Goal: Information Seeking & Learning: Understand process/instructions

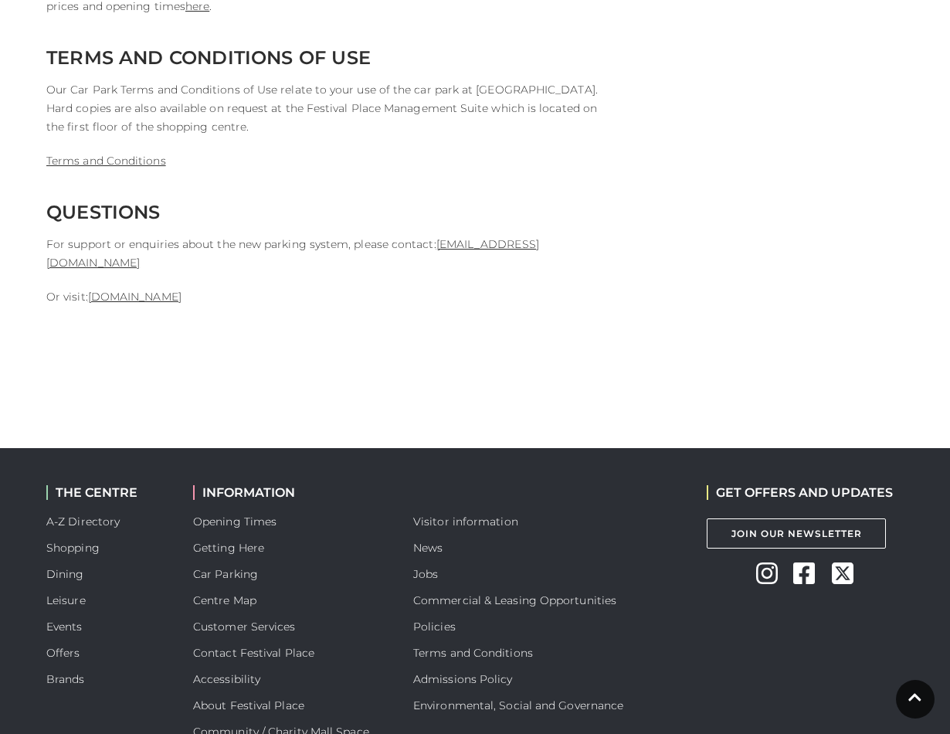
scroll to position [4006, 0]
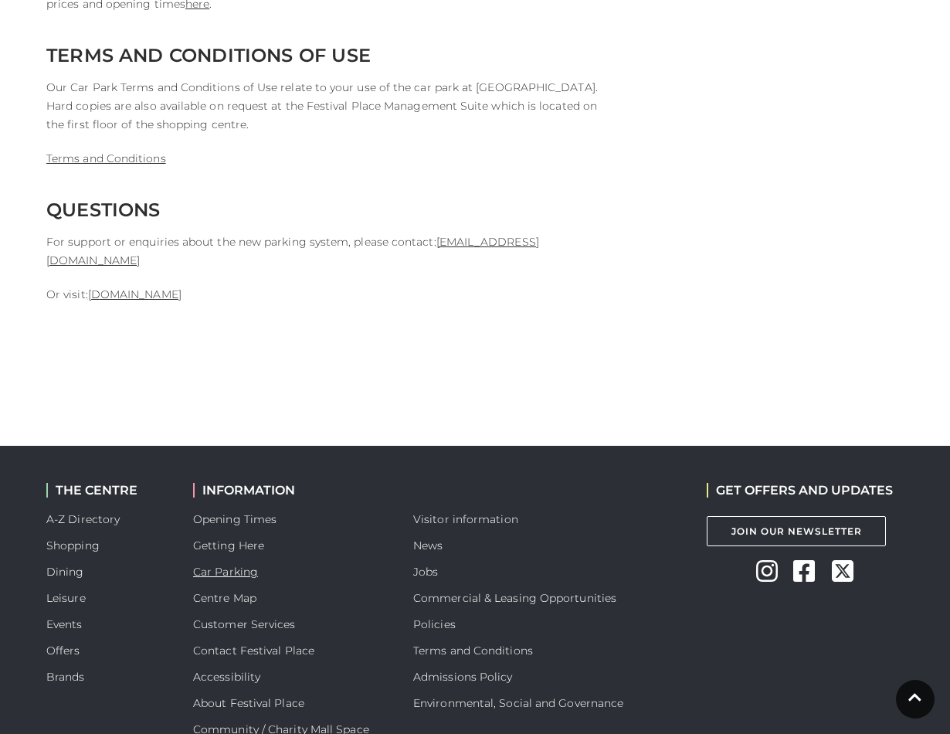
click at [247, 564] on link "Car Parking" at bounding box center [225, 571] width 65 height 14
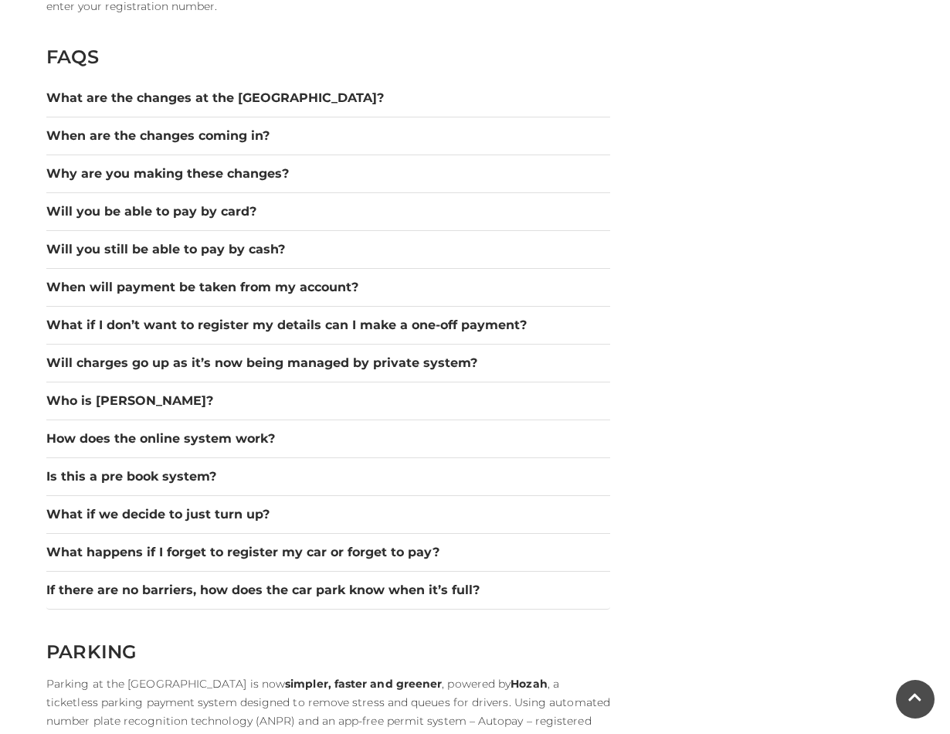
scroll to position [2138, 0]
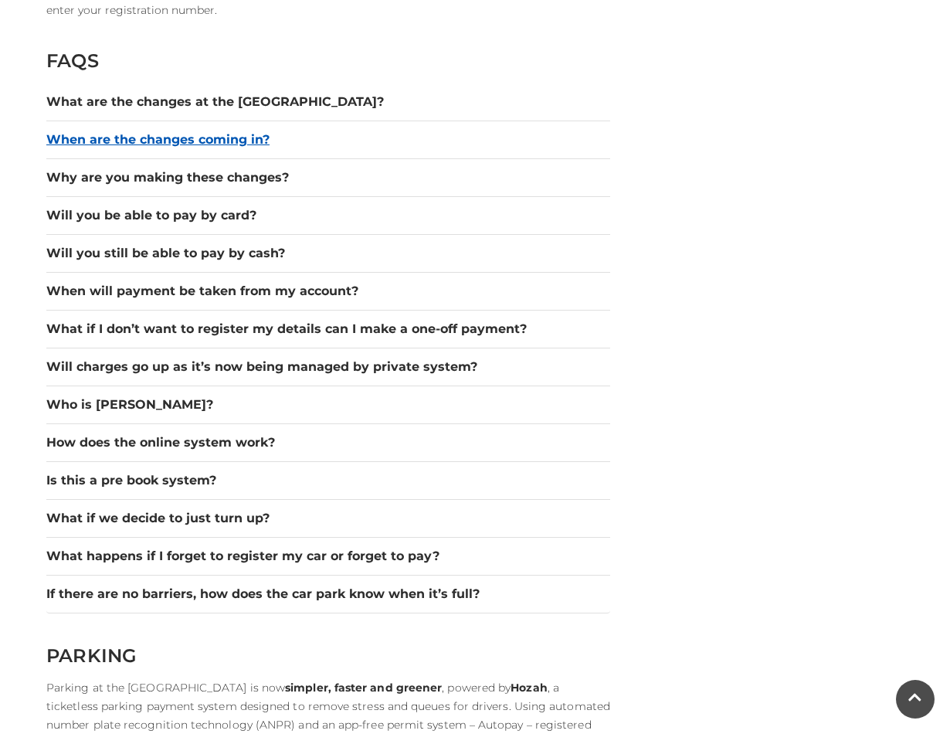
click at [232, 141] on button "When are the changes coming in?" at bounding box center [328, 139] width 564 height 19
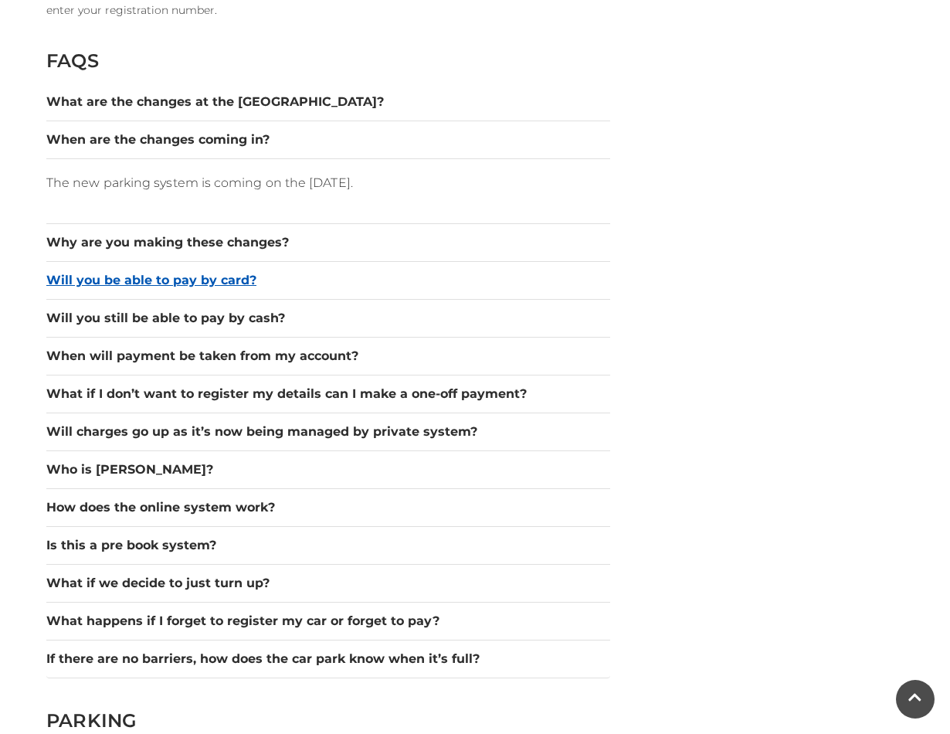
click at [242, 275] on button "Will you be able to pay by card?" at bounding box center [328, 280] width 564 height 19
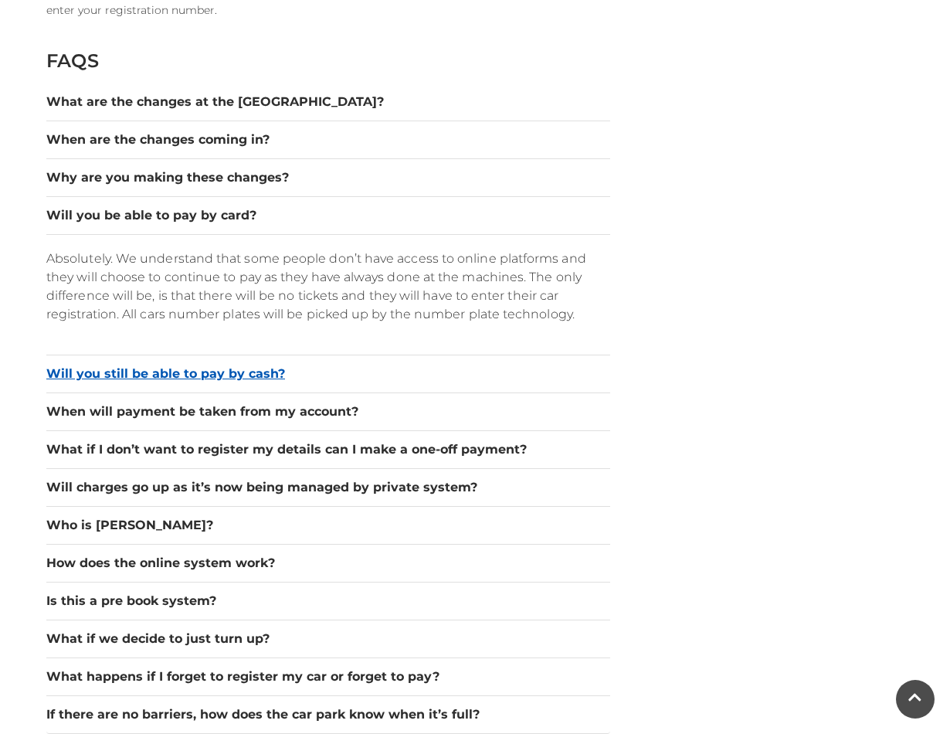
click at [250, 374] on button "Will you still be able to pay by cash?" at bounding box center [328, 373] width 564 height 19
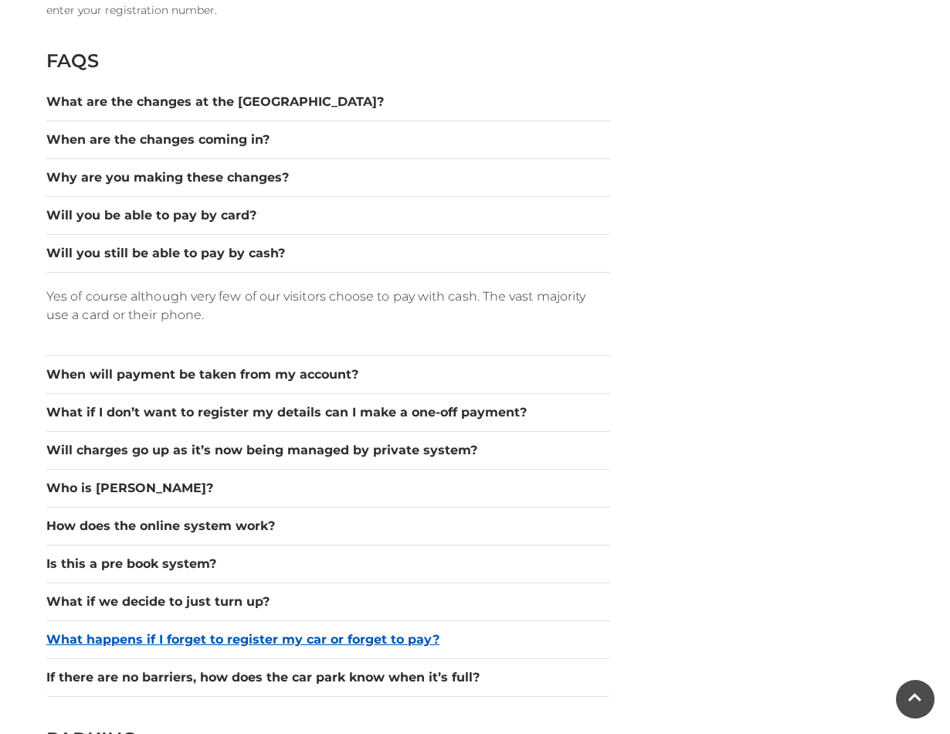
click at [408, 636] on button "What happens if I forget to register my car or forget to pay?" at bounding box center [328, 639] width 564 height 19
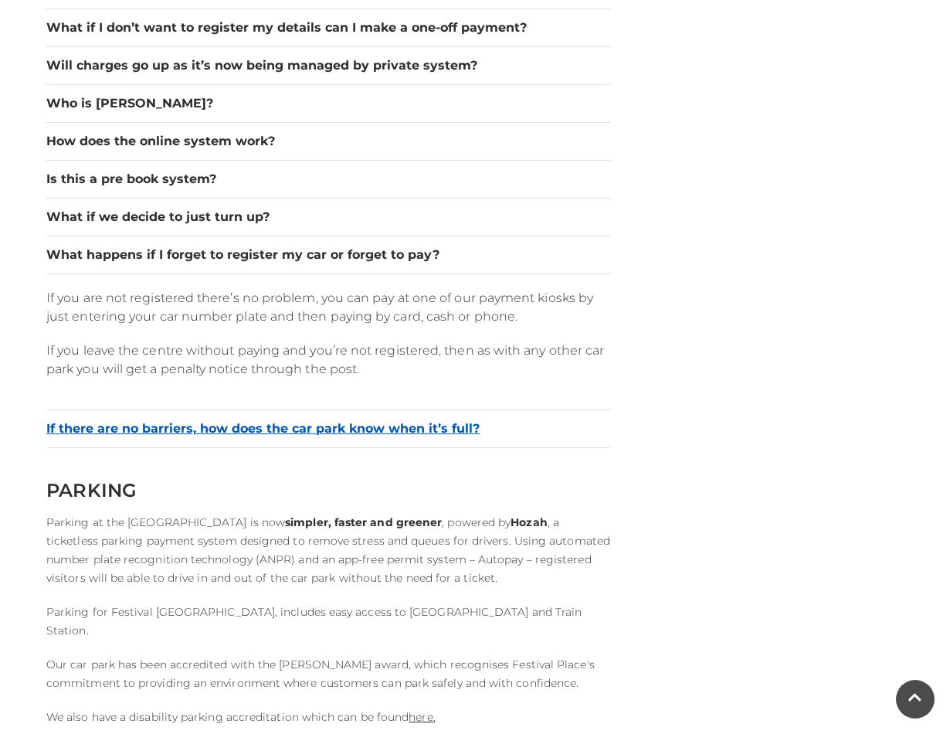
scroll to position [2460, 0]
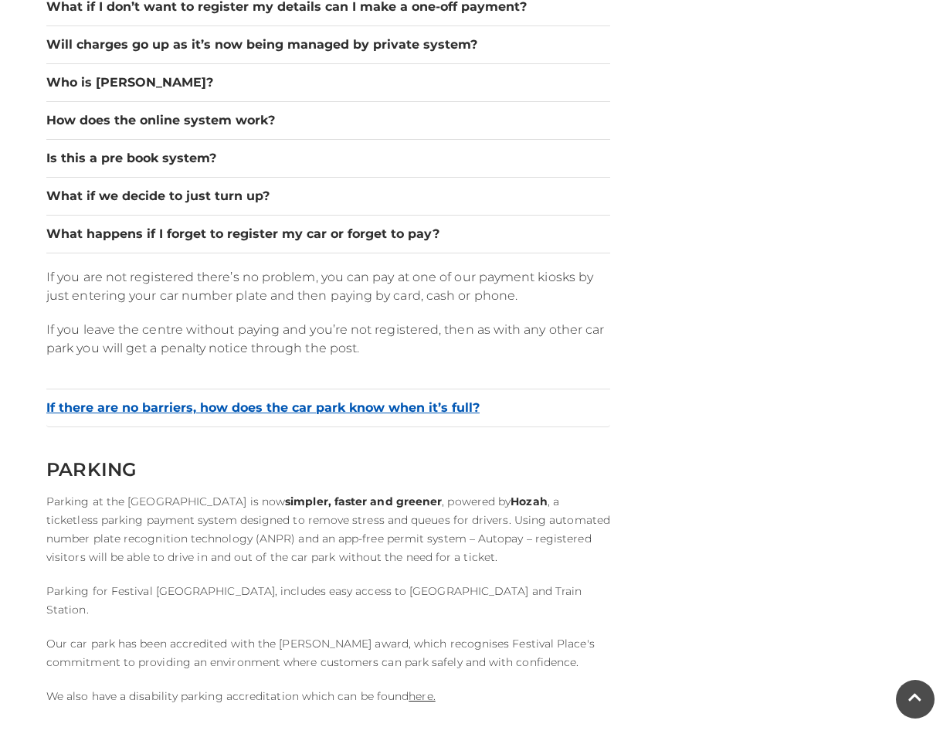
click at [464, 408] on button "If there are no barriers, how does the car park know when it’s full?" at bounding box center [328, 407] width 564 height 19
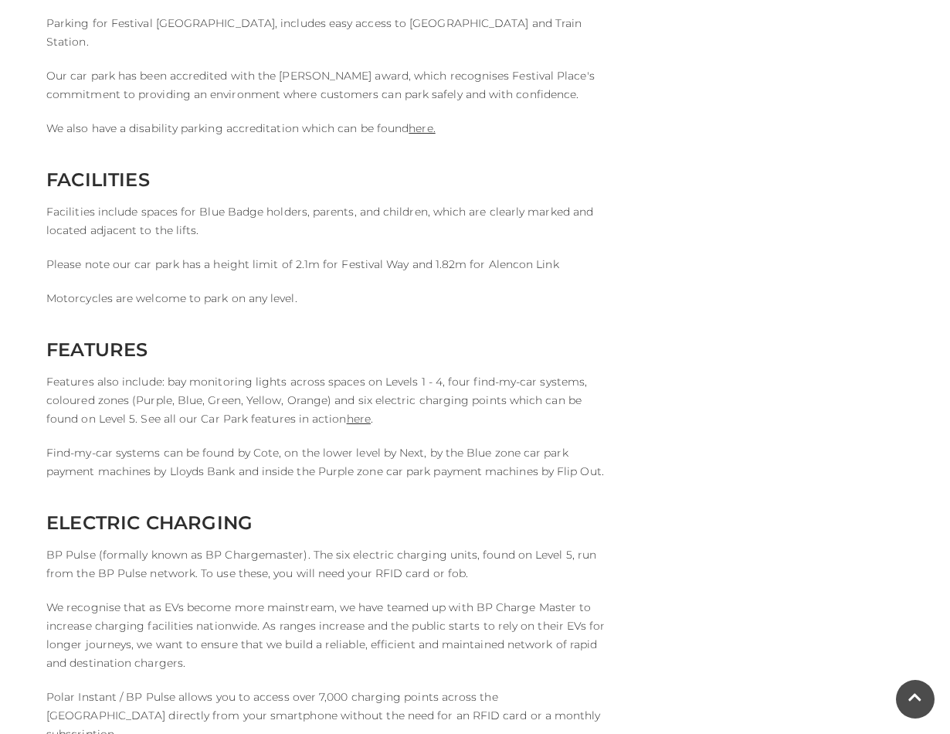
scroll to position [2713, 0]
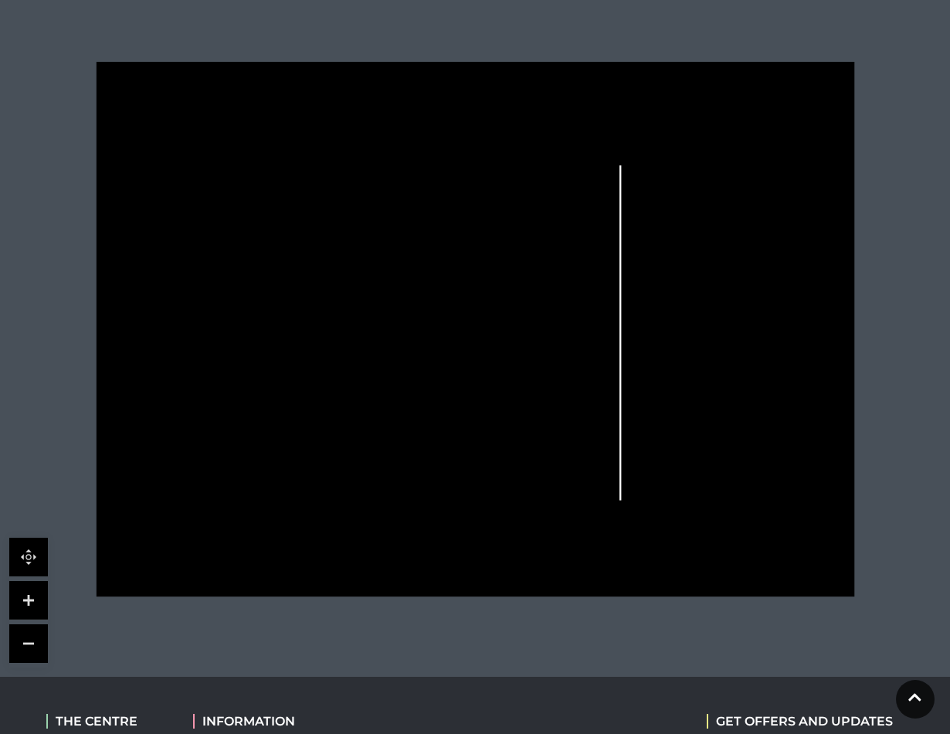
scroll to position [415, 0]
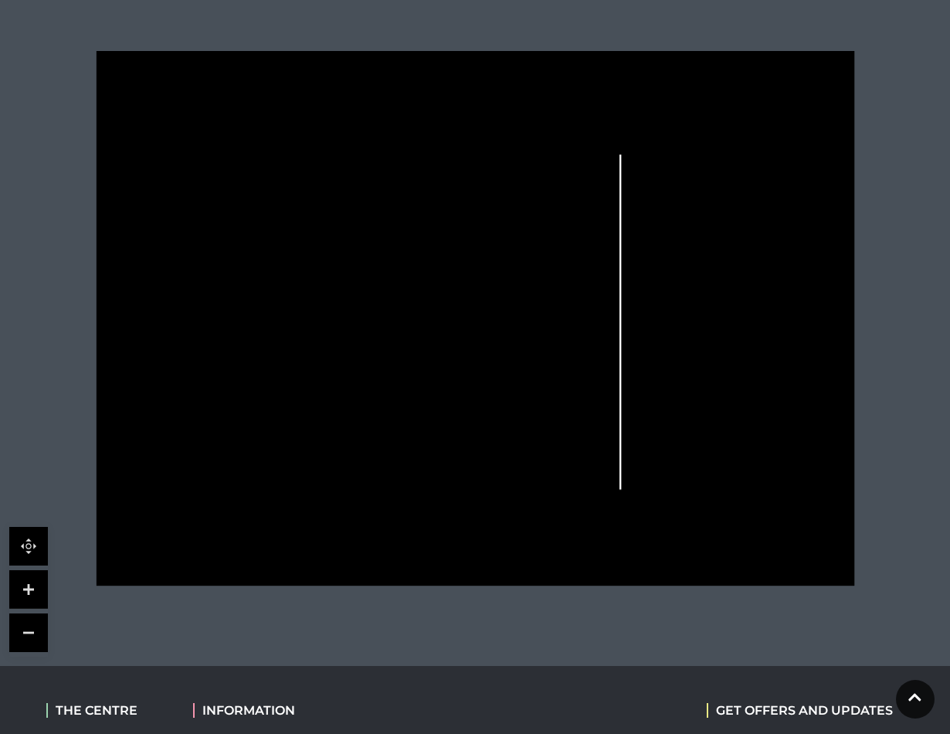
click at [25, 583] on link at bounding box center [28, 589] width 39 height 39
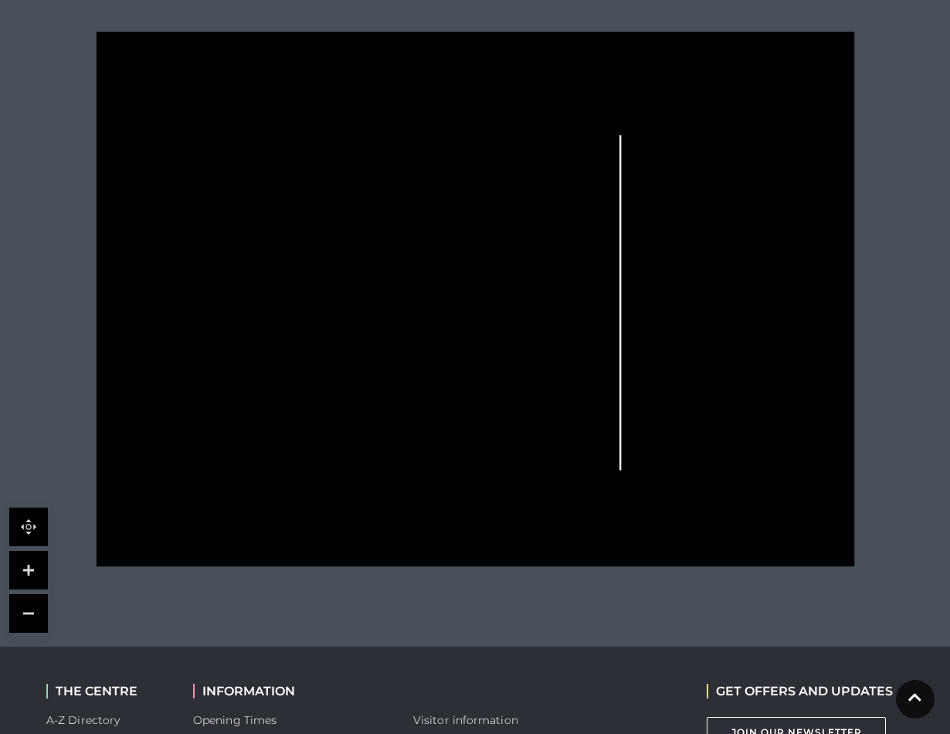
scroll to position [435, 0]
click at [25, 567] on link at bounding box center [28, 569] width 39 height 39
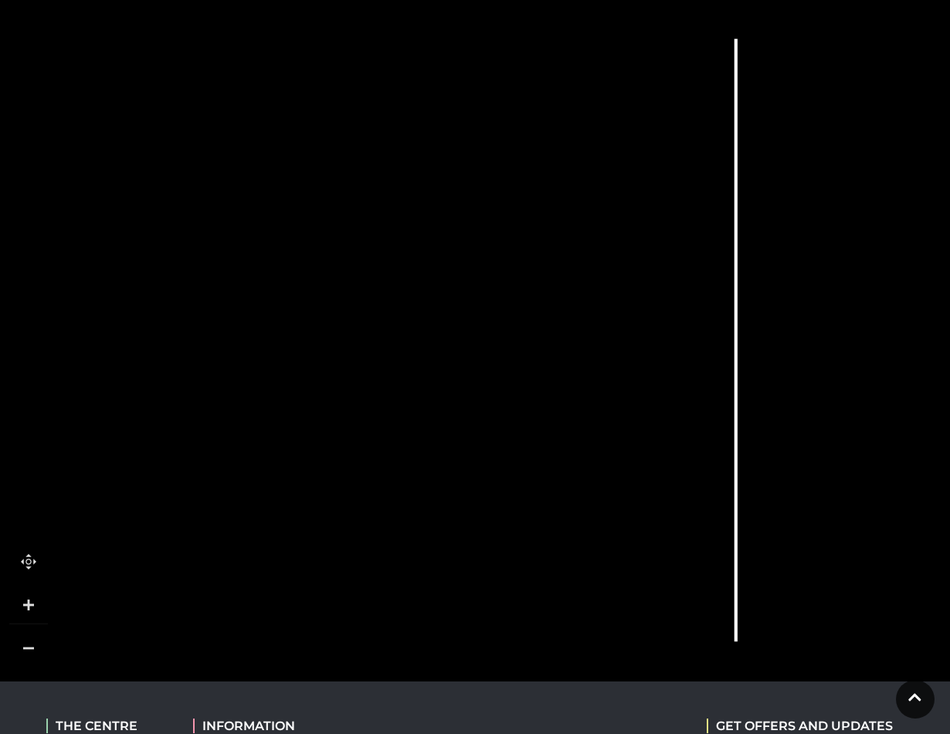
scroll to position [405, 0]
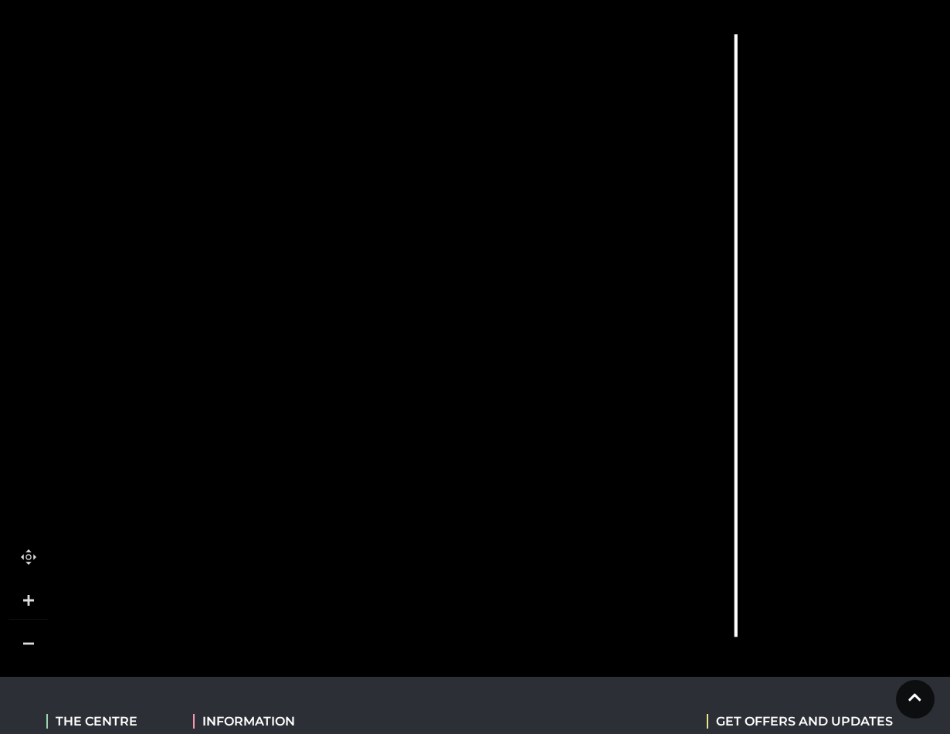
click at [29, 639] on link at bounding box center [28, 643] width 39 height 39
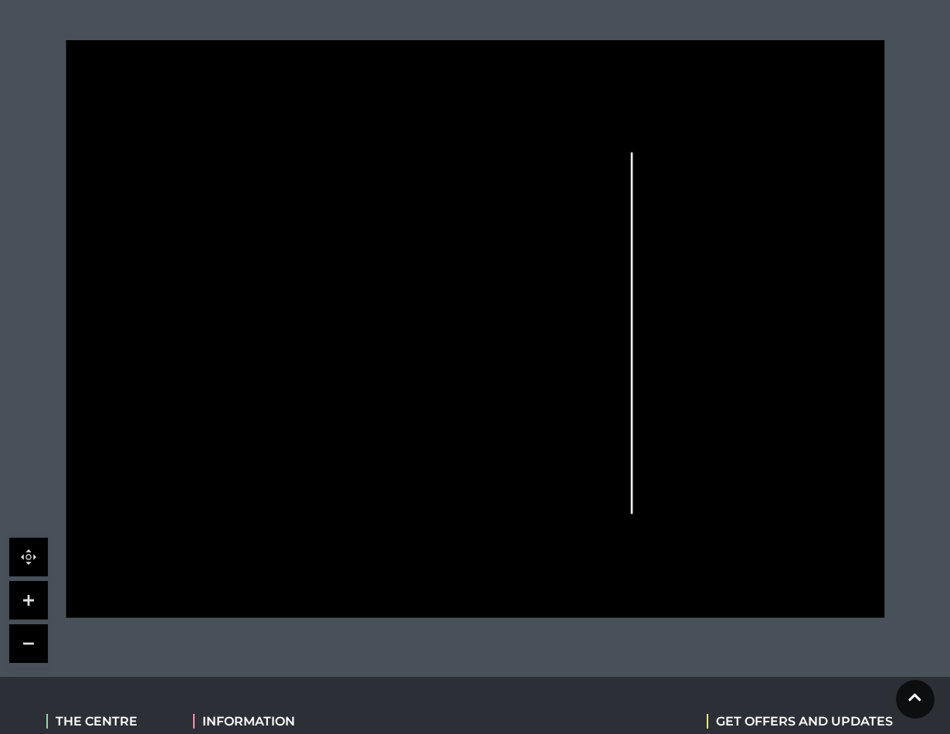
click at [22, 599] on link at bounding box center [28, 600] width 39 height 39
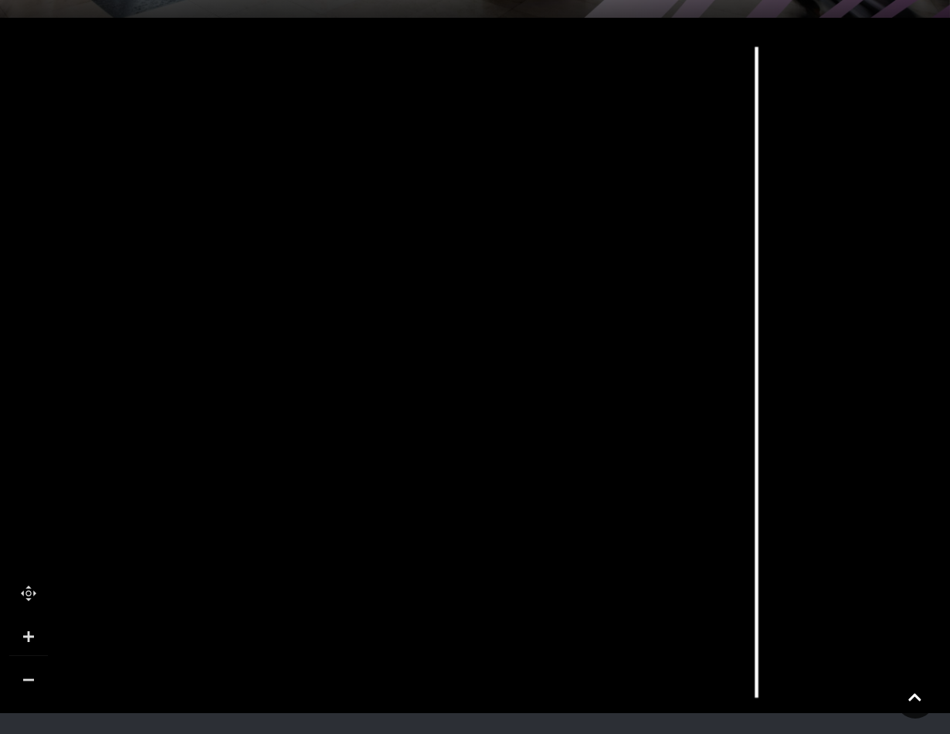
scroll to position [337, 0]
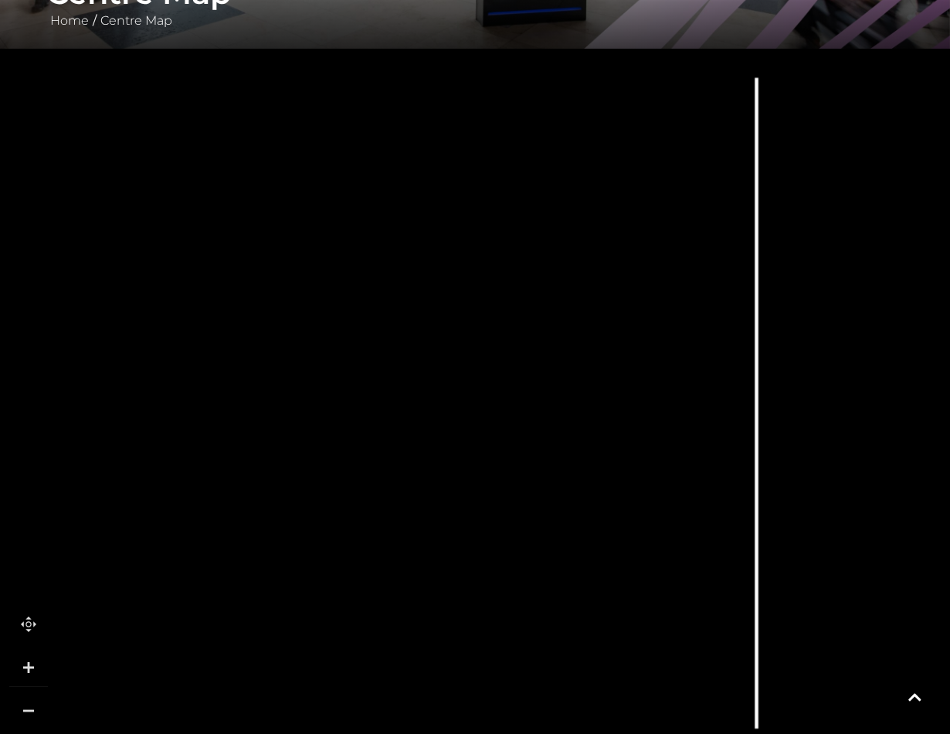
click at [29, 709] on link at bounding box center [28, 710] width 39 height 39
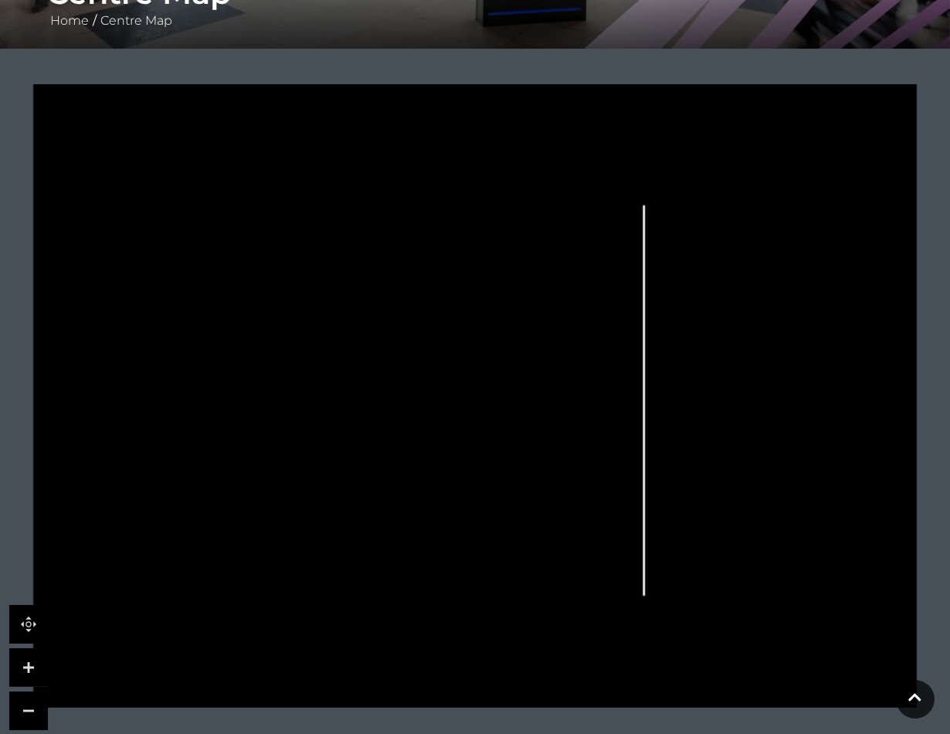
click at [29, 665] on link at bounding box center [28, 667] width 39 height 39
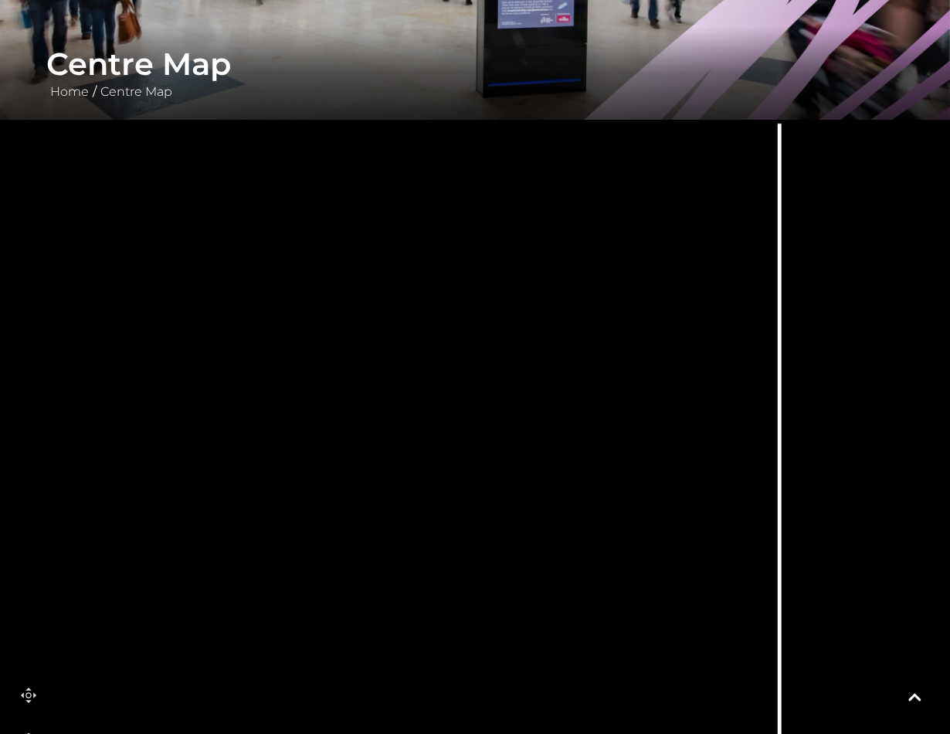
scroll to position [263, 0]
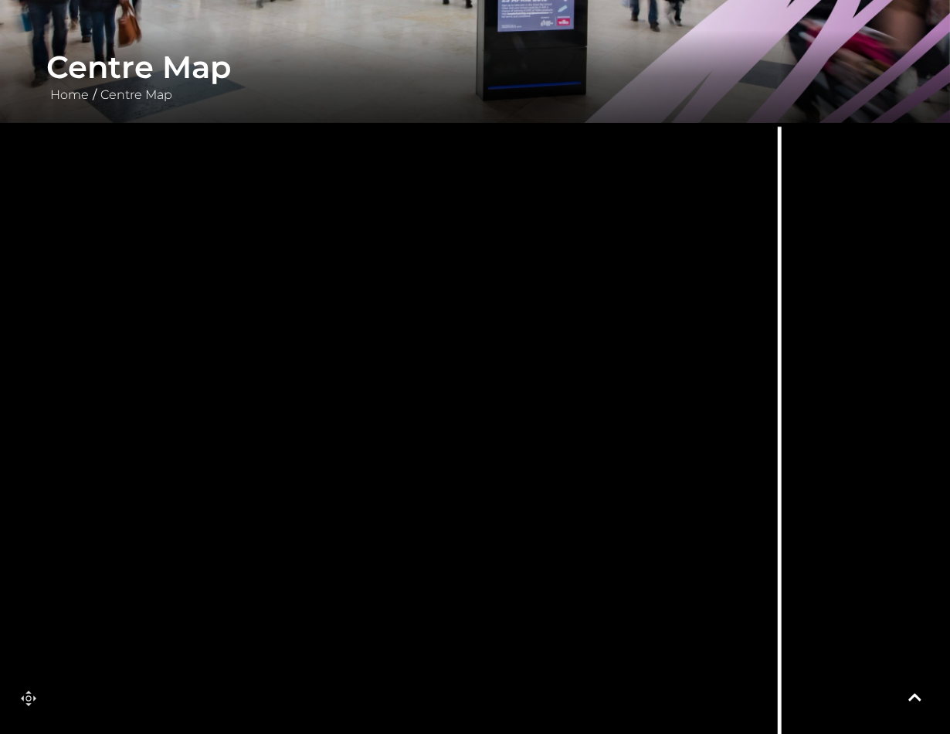
click at [29, 696] on link at bounding box center [28, 698] width 39 height 39
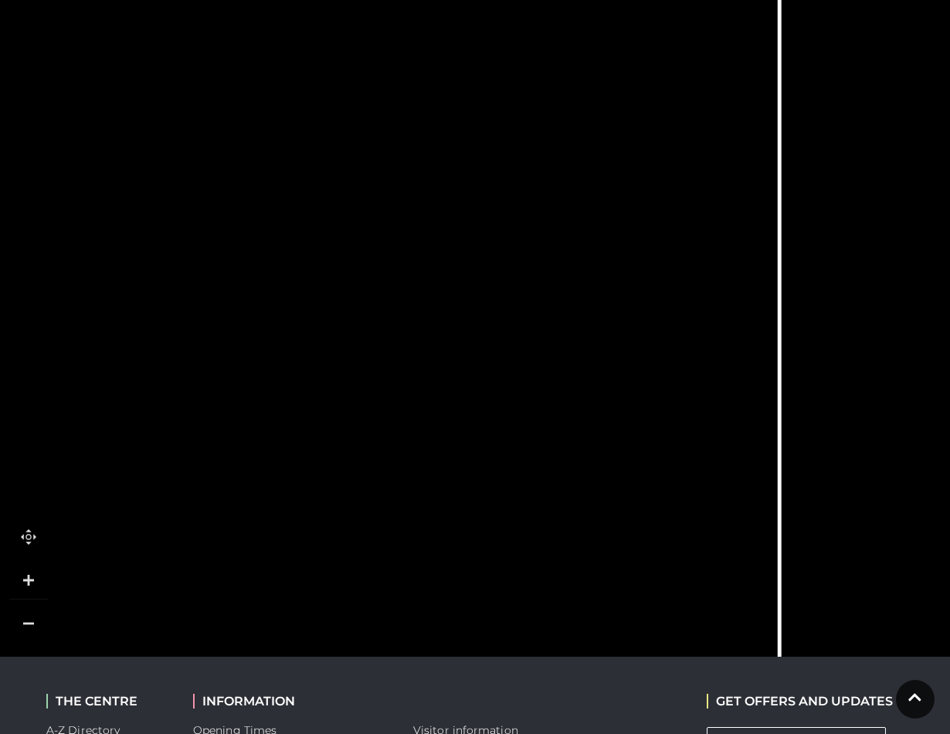
scroll to position [444, 0]
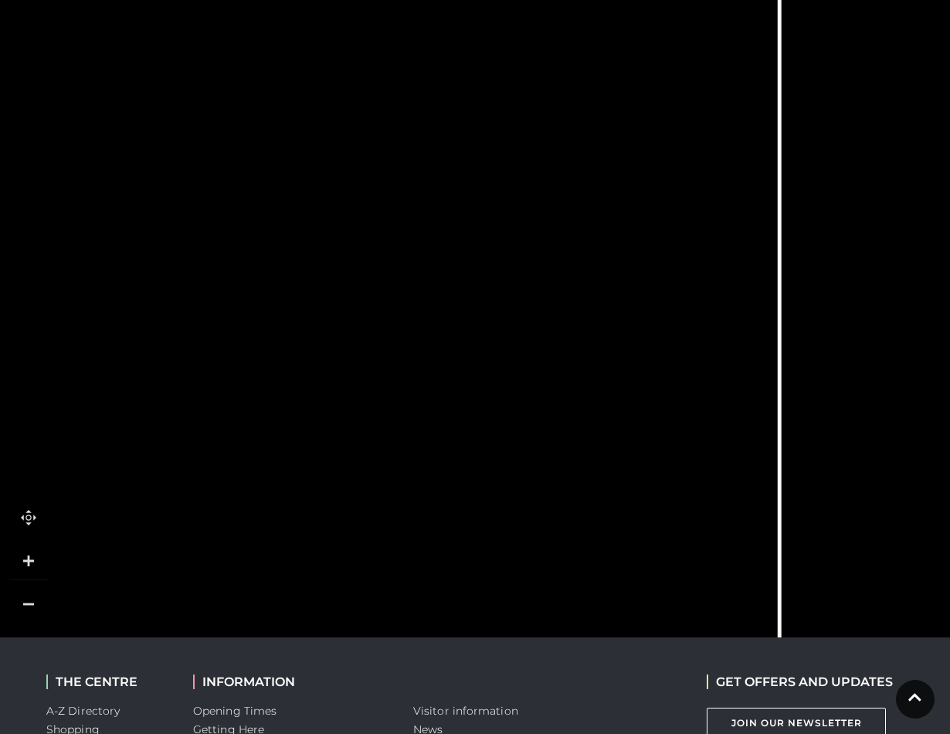
click at [26, 602] on link at bounding box center [28, 604] width 39 height 39
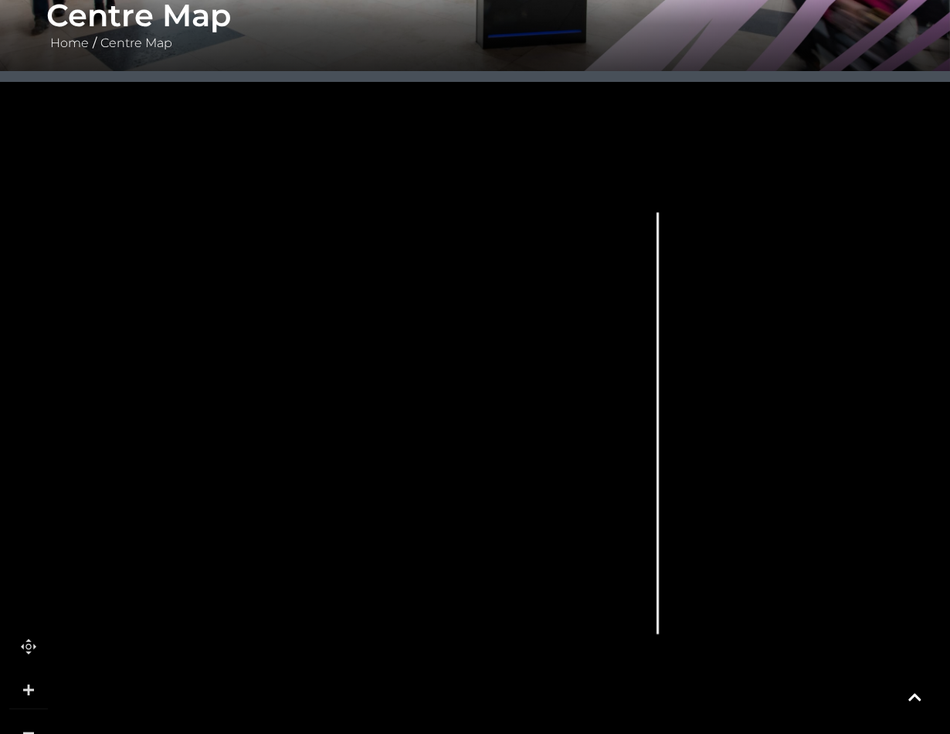
scroll to position [291, 0]
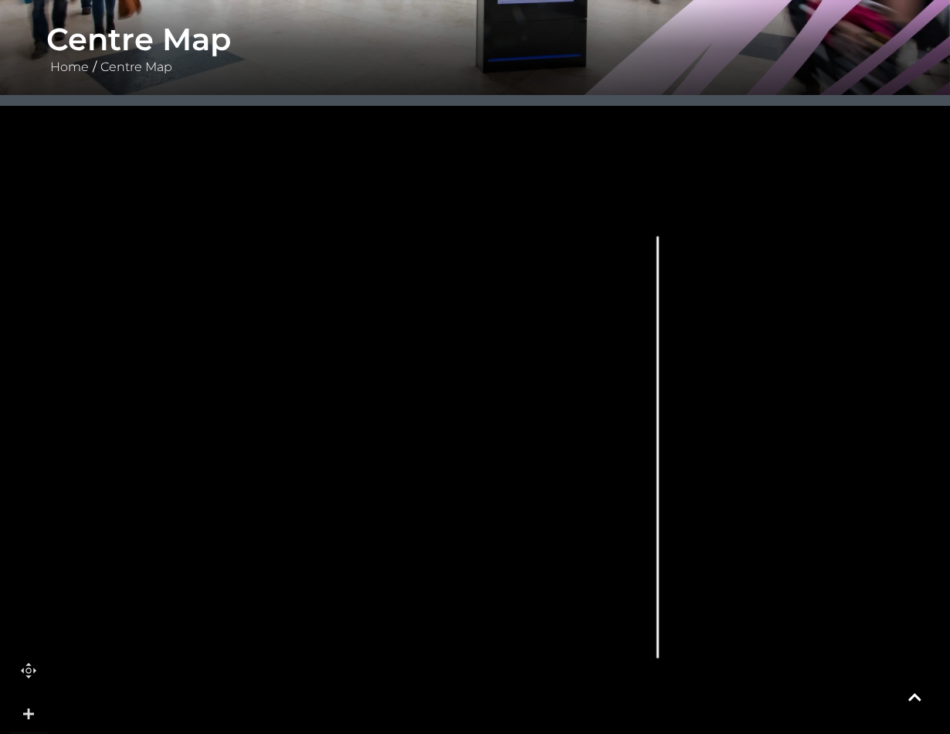
click at [262, 187] on rect at bounding box center [262, 185] width 22 height 12
click at [28, 709] on link at bounding box center [28, 713] width 39 height 39
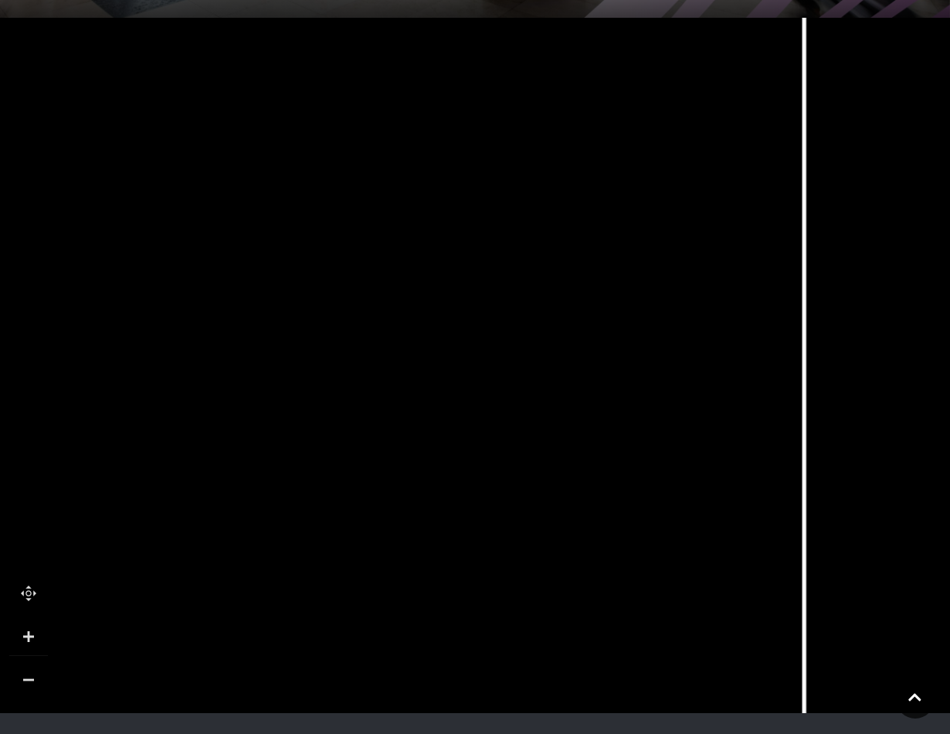
scroll to position [372, 0]
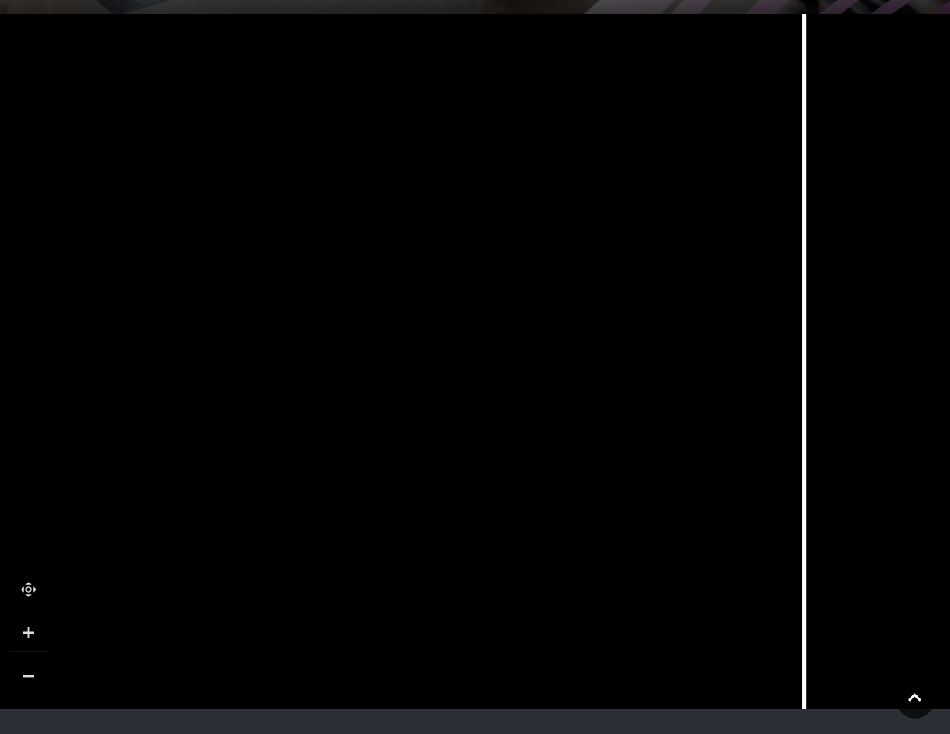
click at [29, 674] on link at bounding box center [28, 675] width 39 height 39
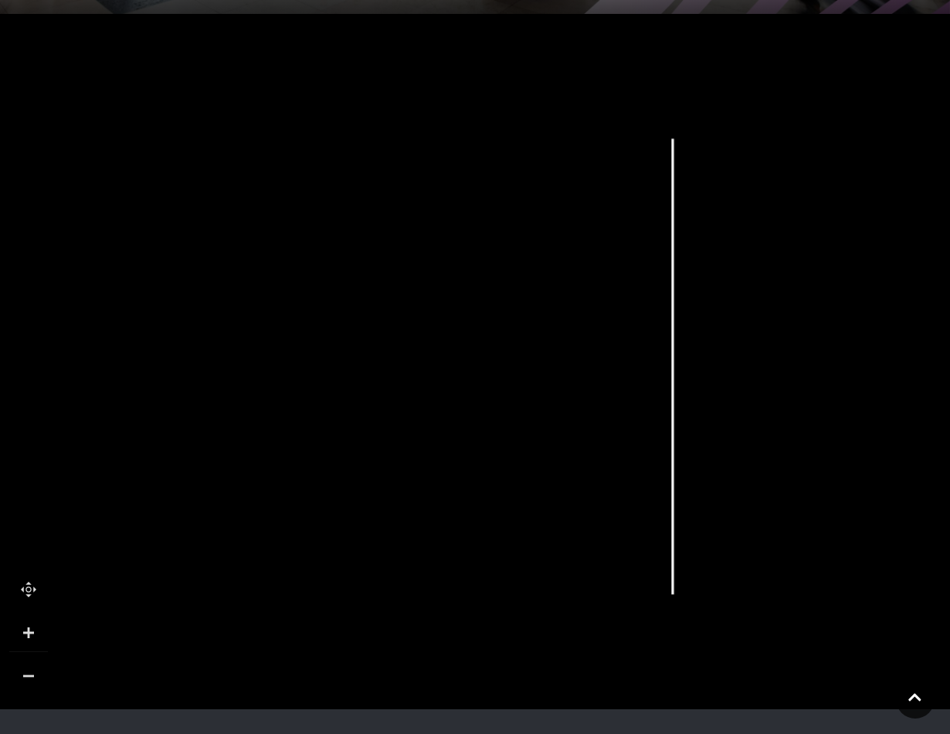
click at [25, 672] on link at bounding box center [28, 675] width 39 height 39
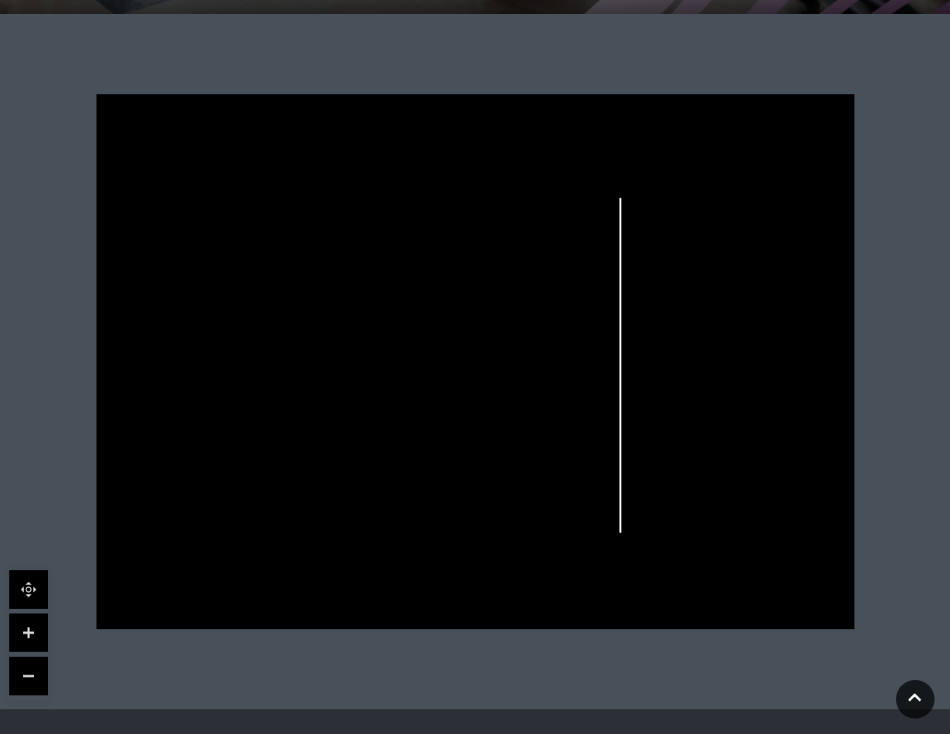
click at [28, 675] on link at bounding box center [28, 675] width 39 height 39
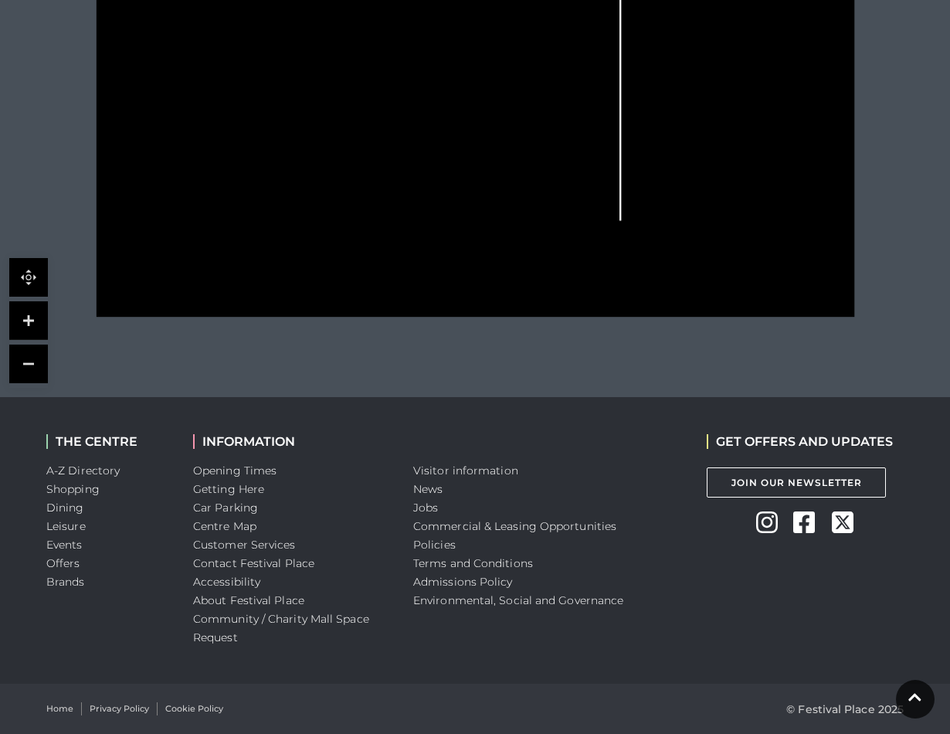
scroll to position [684, 0]
